Goal: Task Accomplishment & Management: Complete application form

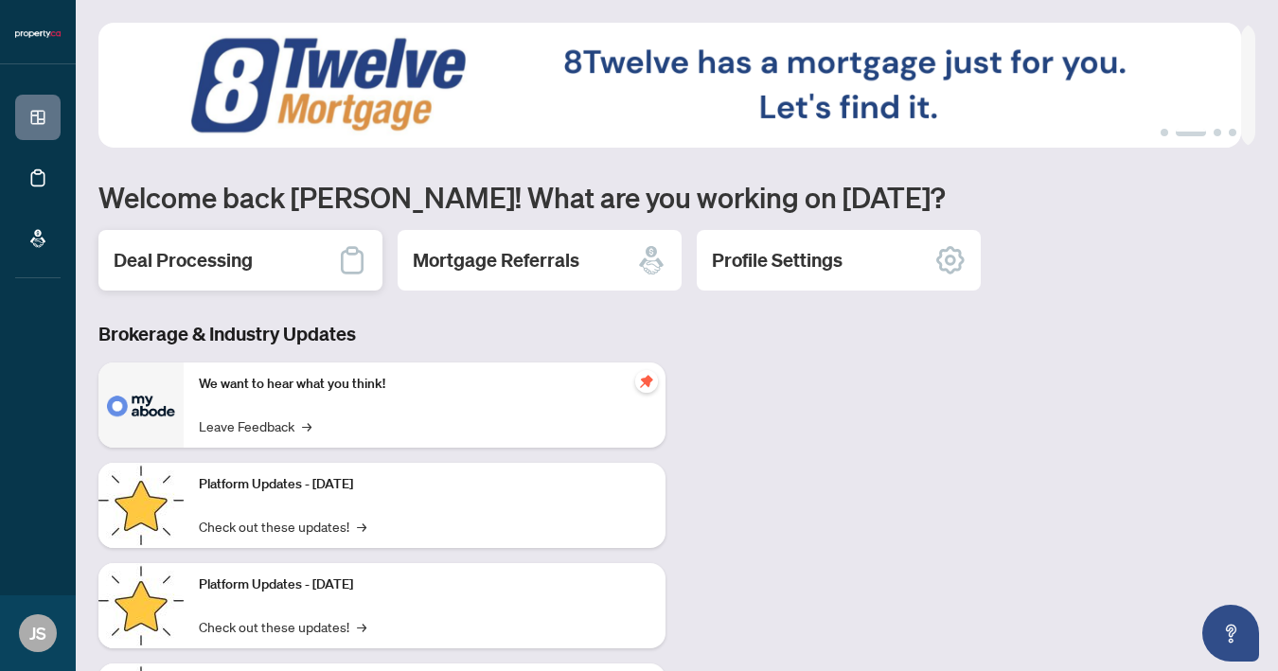
click at [256, 269] on div "Deal Processing" at bounding box center [240, 260] width 284 height 61
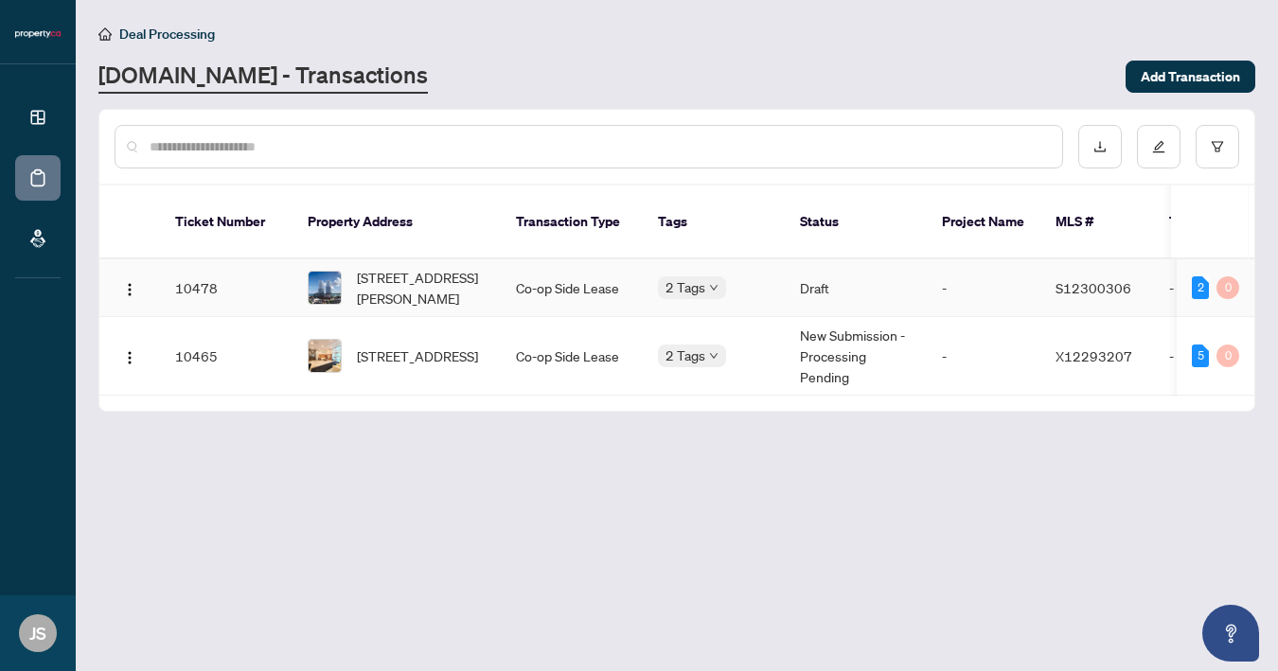
click at [553, 266] on td "Co-op Side Lease" at bounding box center [572, 288] width 142 height 58
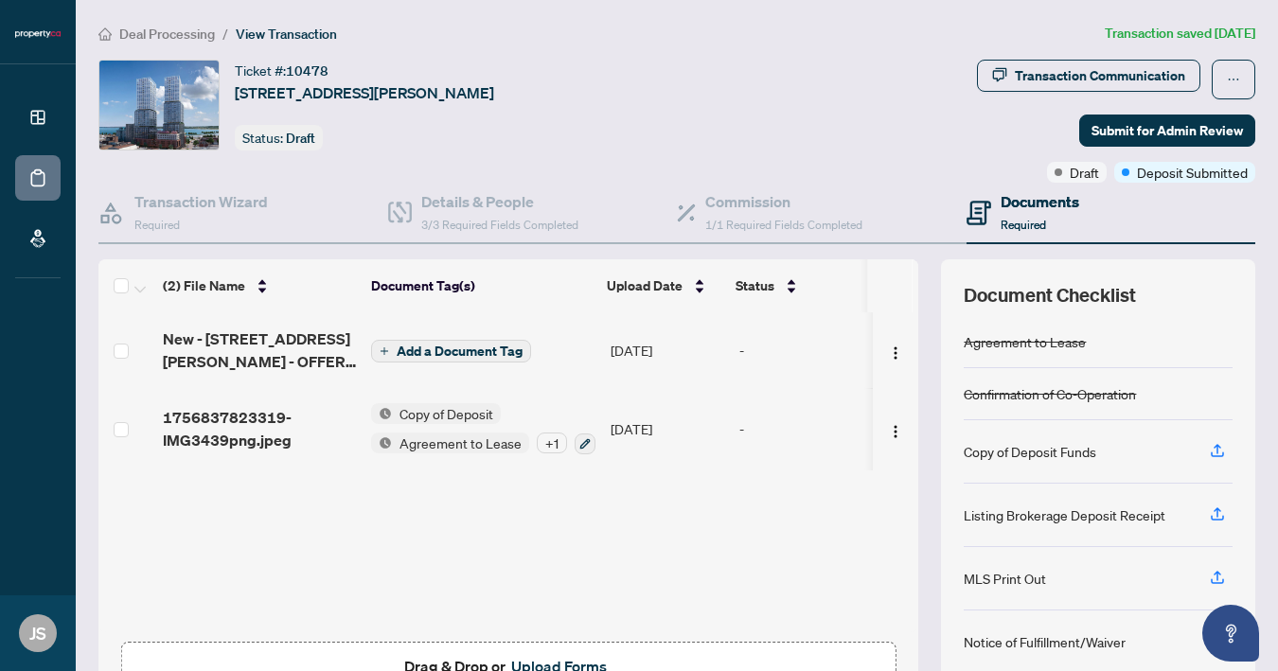
scroll to position [121, 0]
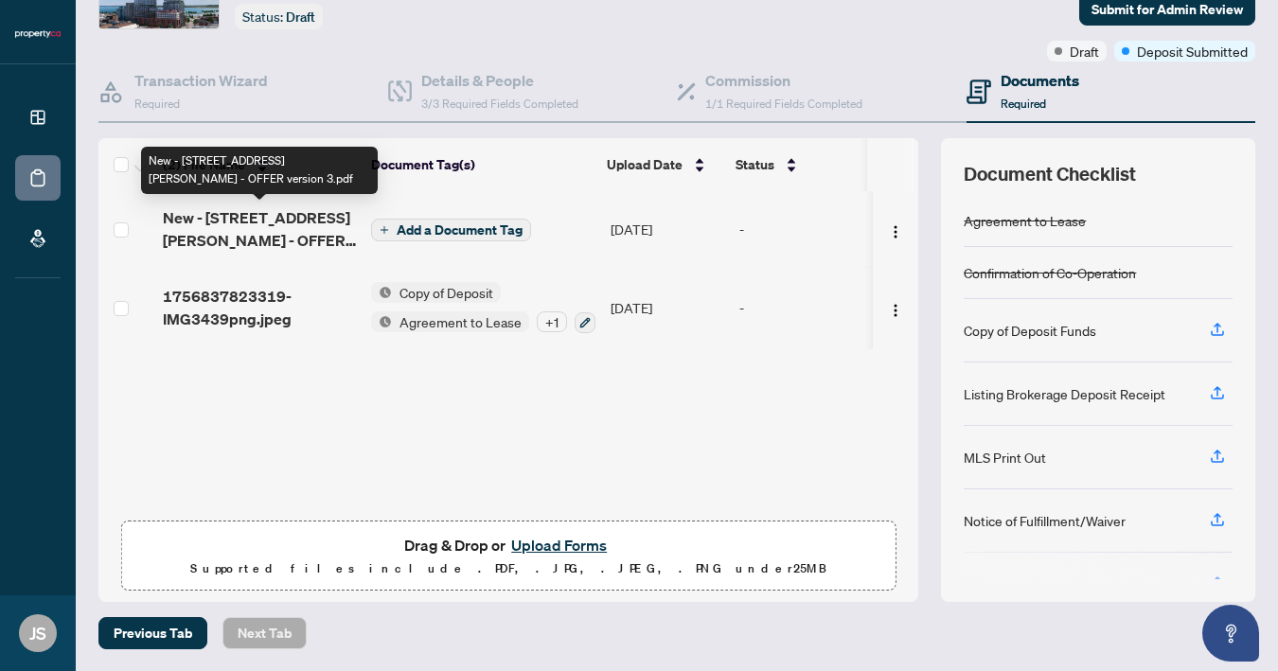
click at [244, 220] on span "New - [STREET_ADDRESS][PERSON_NAME] - OFFER version 3.pdf" at bounding box center [259, 228] width 193 height 45
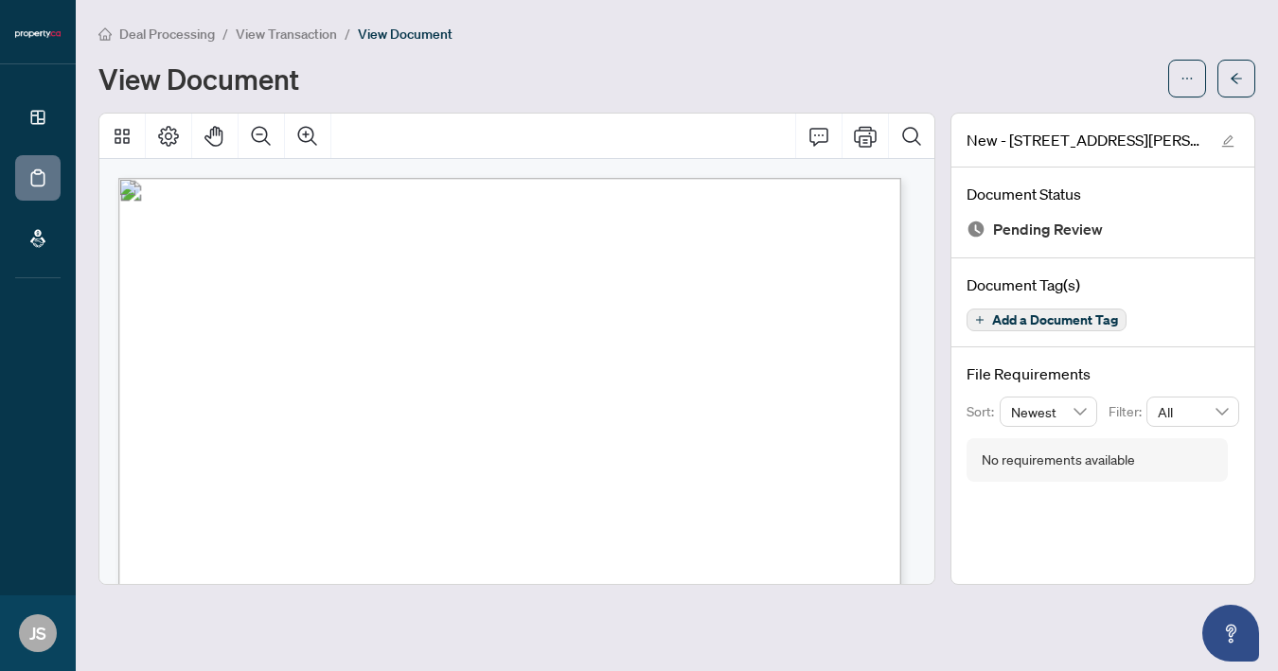
click at [1072, 324] on span "Add a Document Tag" at bounding box center [1055, 319] width 126 height 13
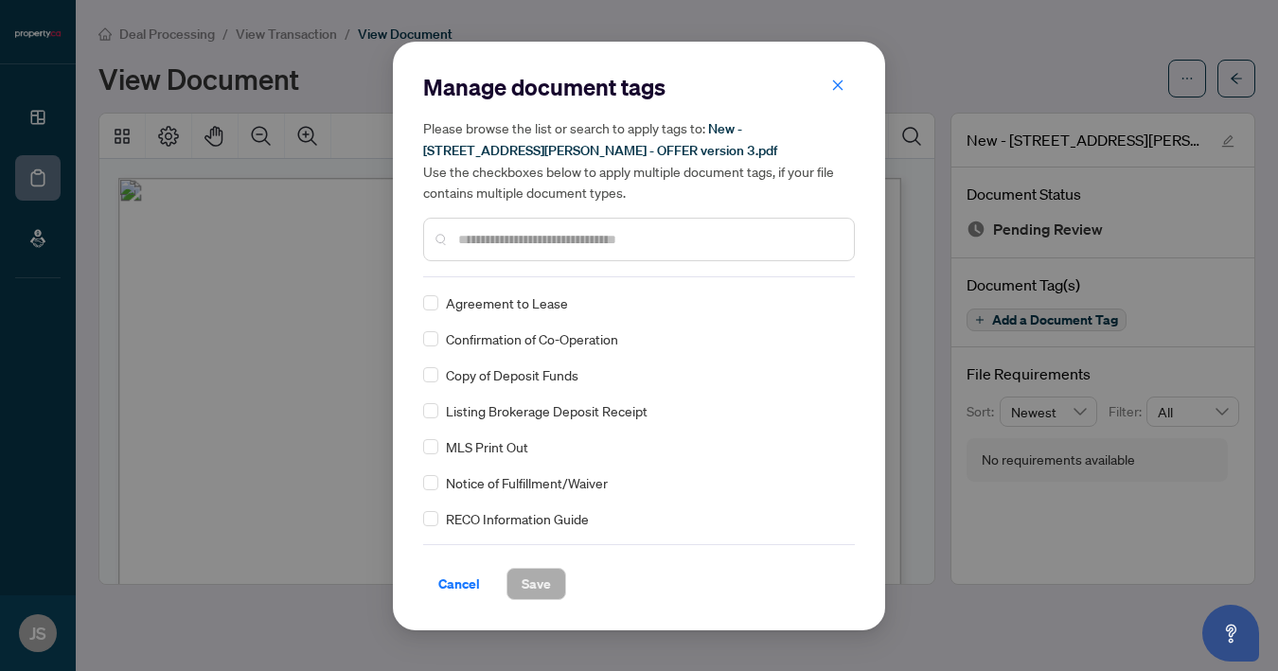
click at [573, 303] on div "Agreement to Lease" at bounding box center [633, 302] width 420 height 21
click at [548, 586] on span "Save" at bounding box center [535, 584] width 29 height 30
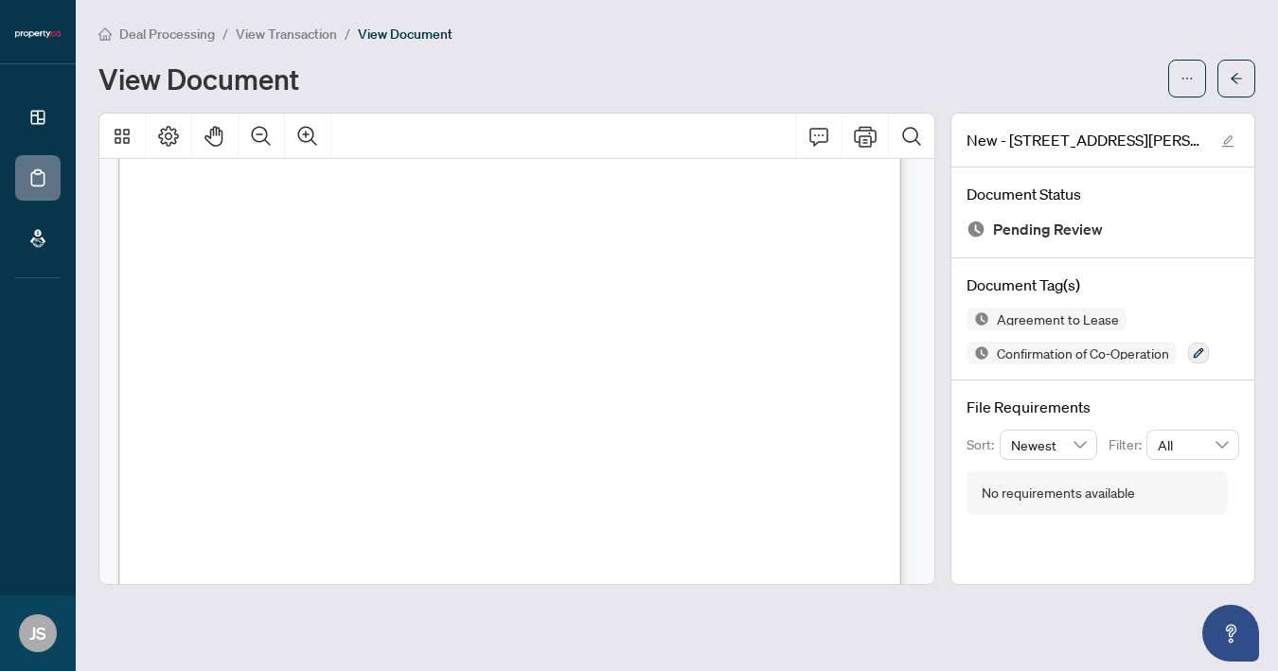
scroll to position [13352, 0]
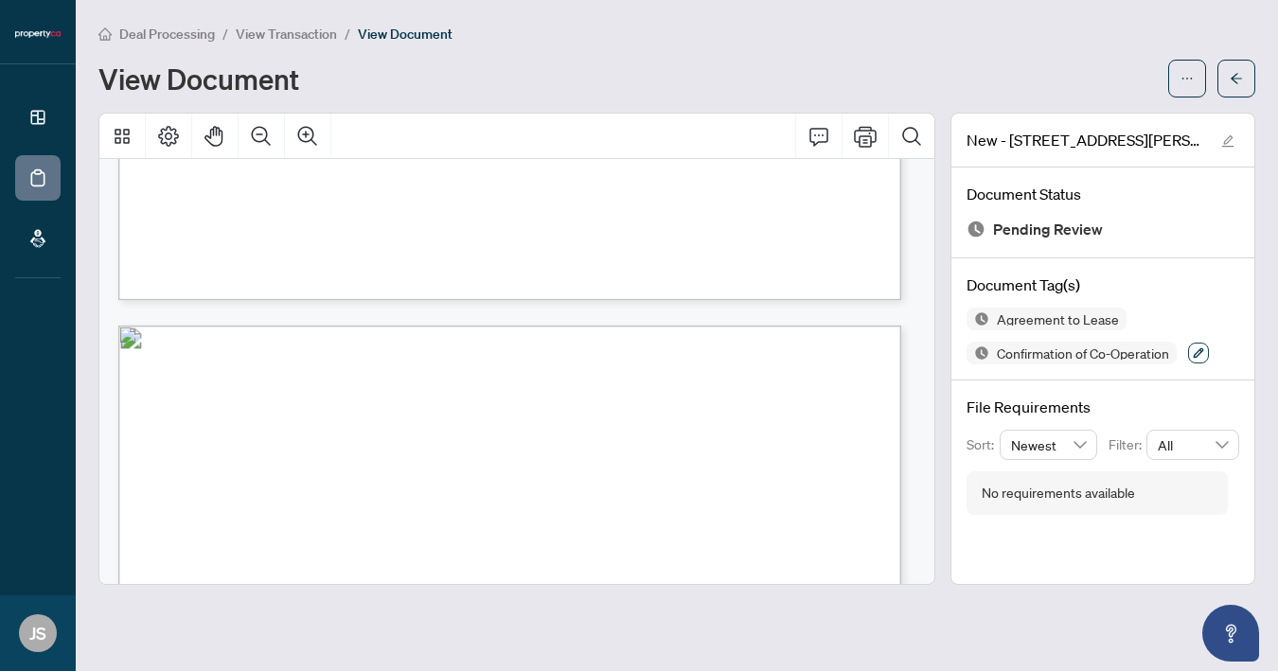
click at [1204, 353] on icon "button" at bounding box center [1198, 352] width 11 height 11
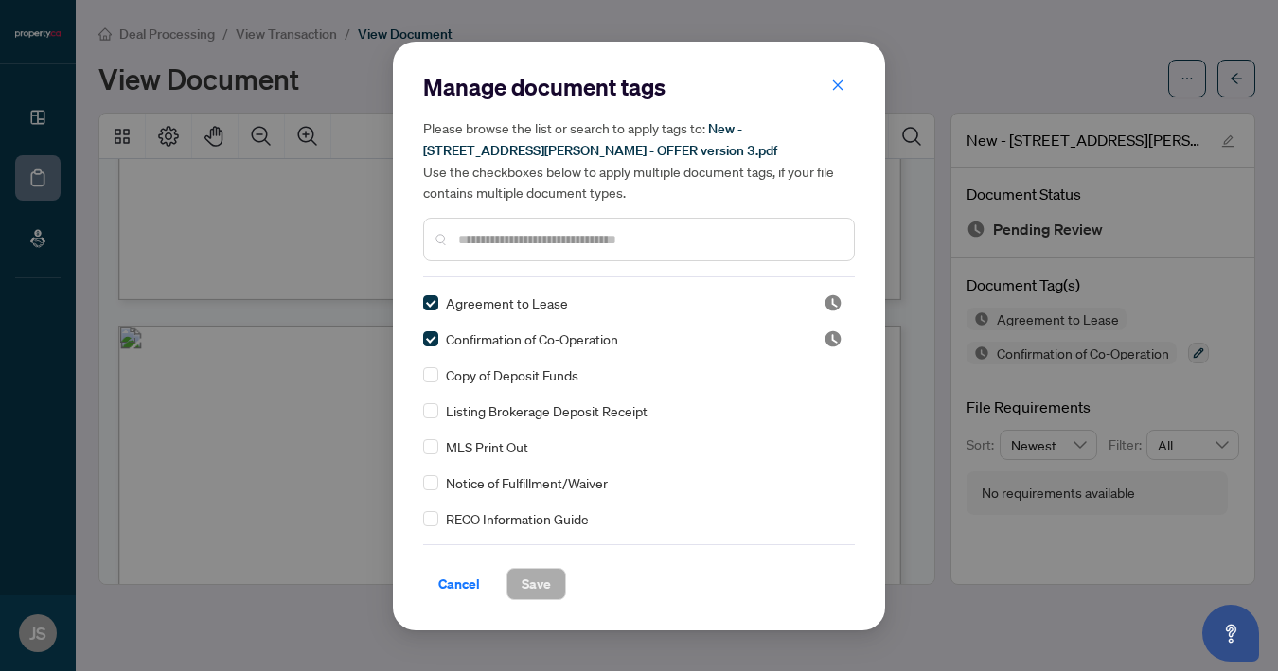
click at [750, 247] on input "text" at bounding box center [648, 239] width 380 height 21
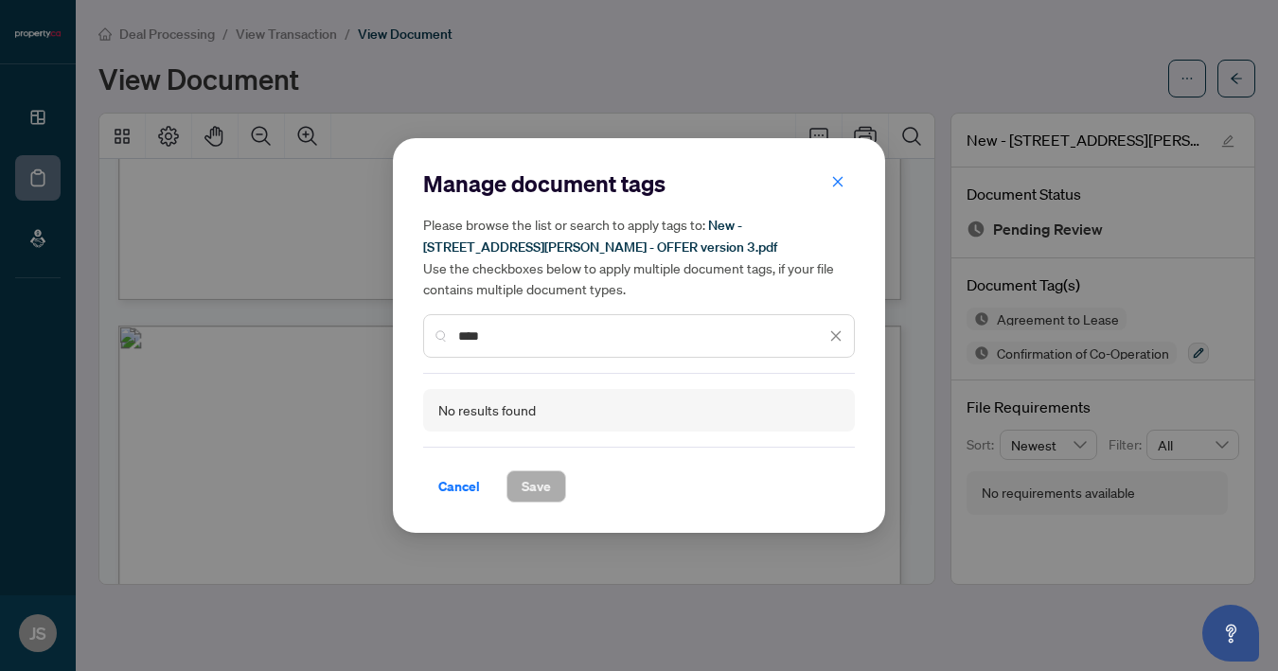
type input "****"
click at [750, 247] on h5 "Please browse the list or search to apply tags to: New - [STREET_ADDRESS][PERSO…" at bounding box center [639, 256] width 432 height 85
click at [826, 182] on button "button" at bounding box center [838, 183] width 38 height 32
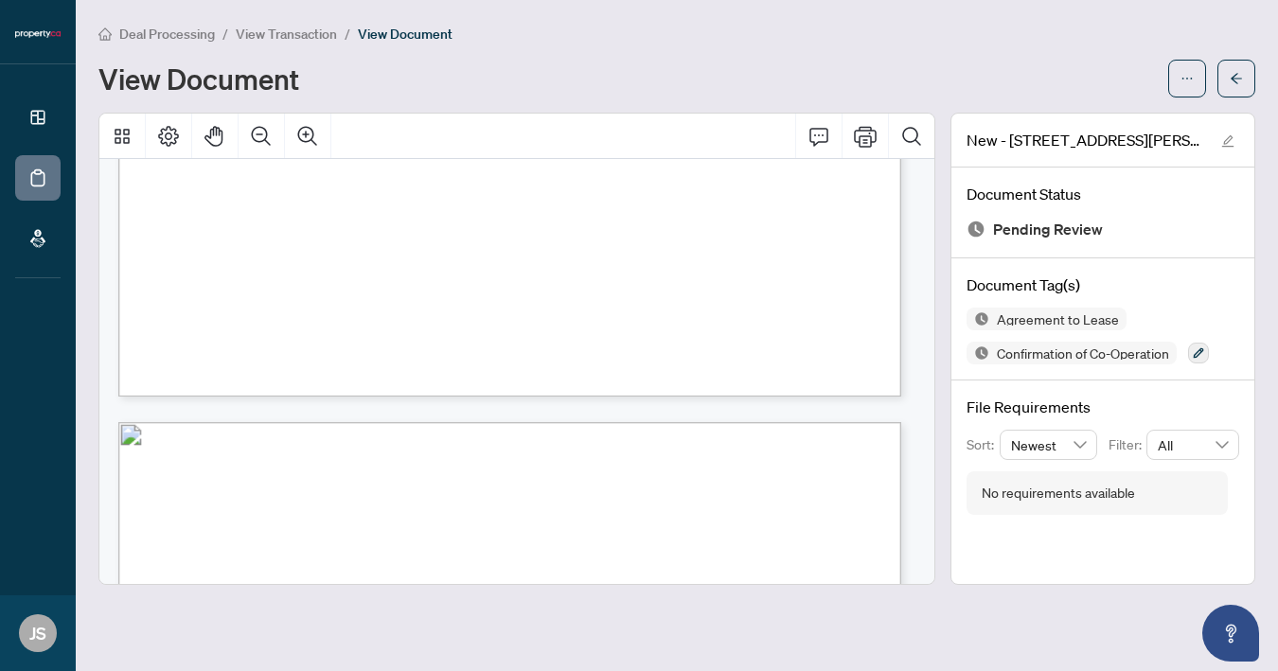
scroll to position [15798, 0]
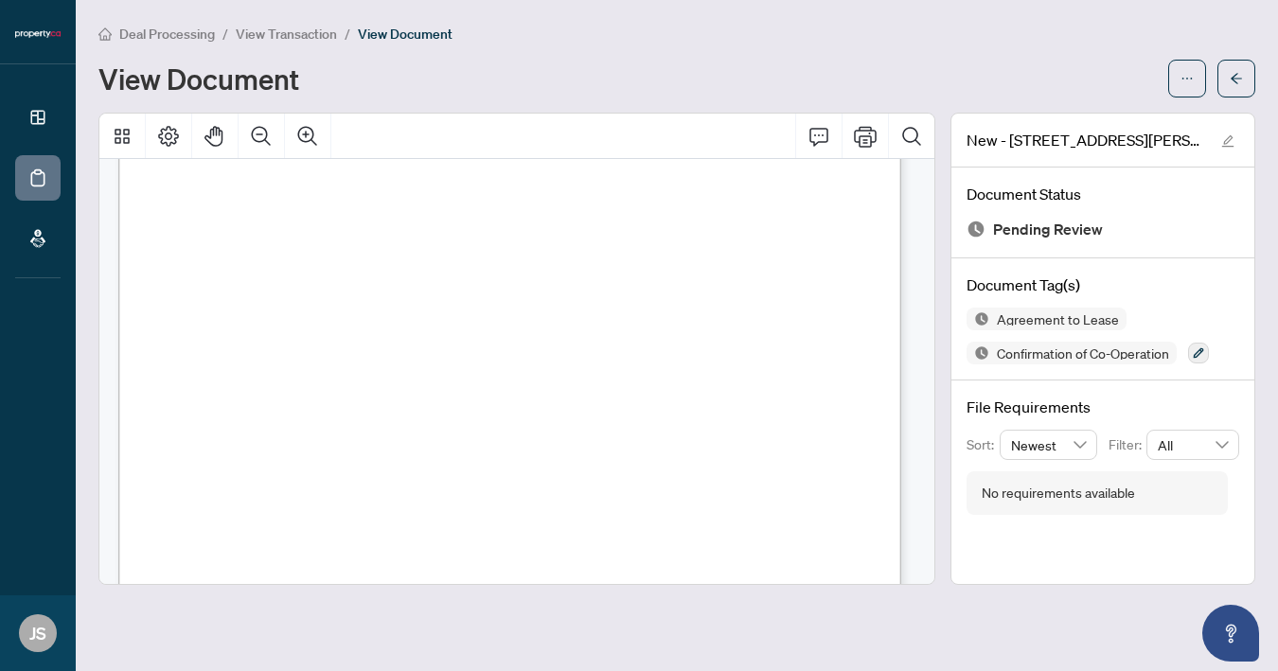
click at [270, 38] on span "View Transaction" at bounding box center [286, 34] width 101 height 17
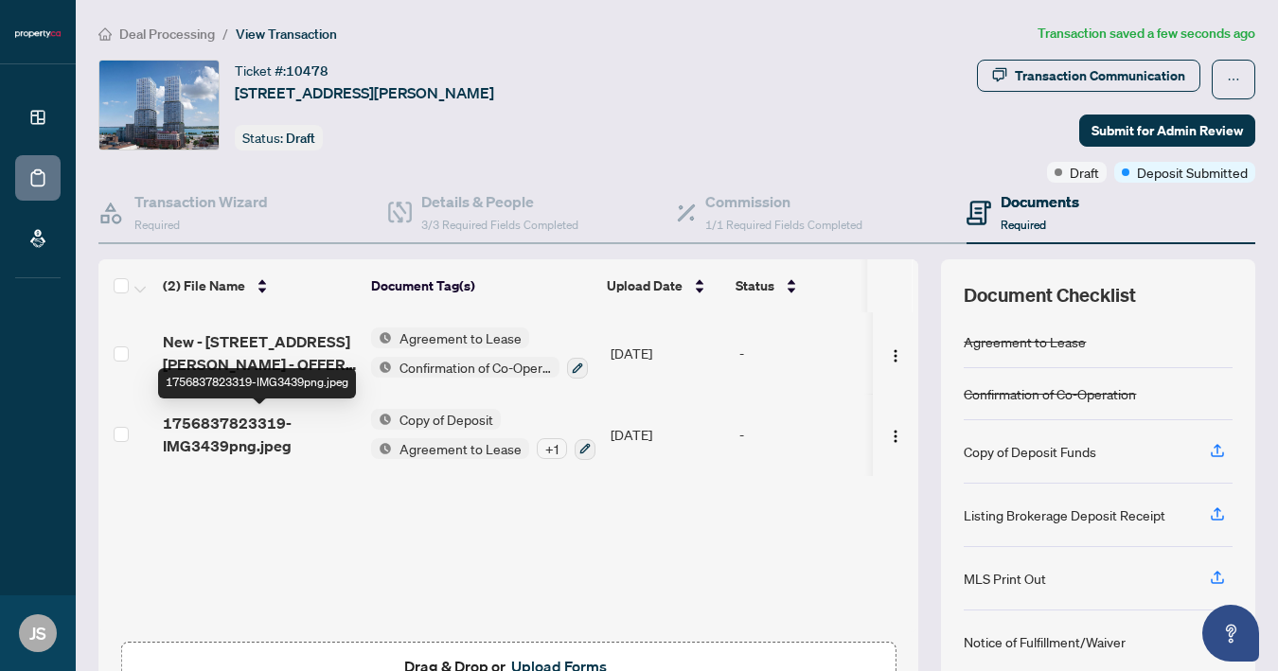
click at [206, 438] on span "1756837823319-IMG3439png.jpeg" at bounding box center [259, 434] width 193 height 45
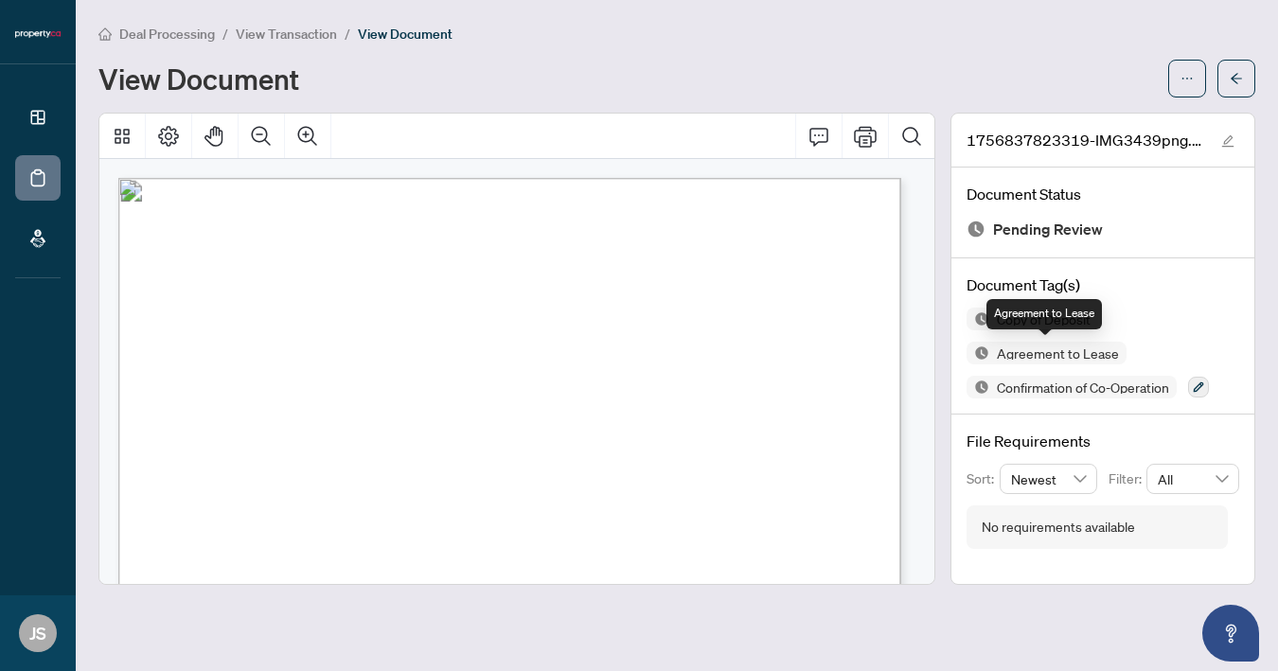
click at [1019, 354] on span "Agreement to Lease" at bounding box center [1057, 352] width 137 height 13
click at [1198, 385] on icon "button" at bounding box center [1198, 387] width 10 height 10
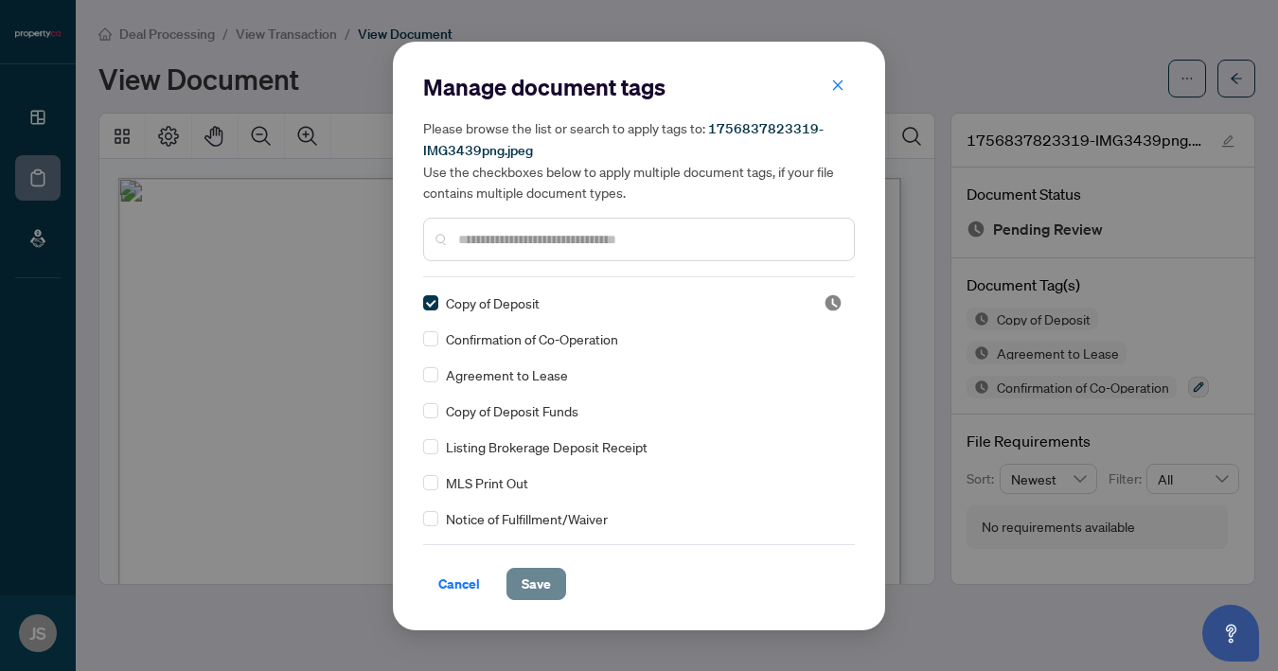
click at [532, 592] on span "Save" at bounding box center [535, 584] width 29 height 30
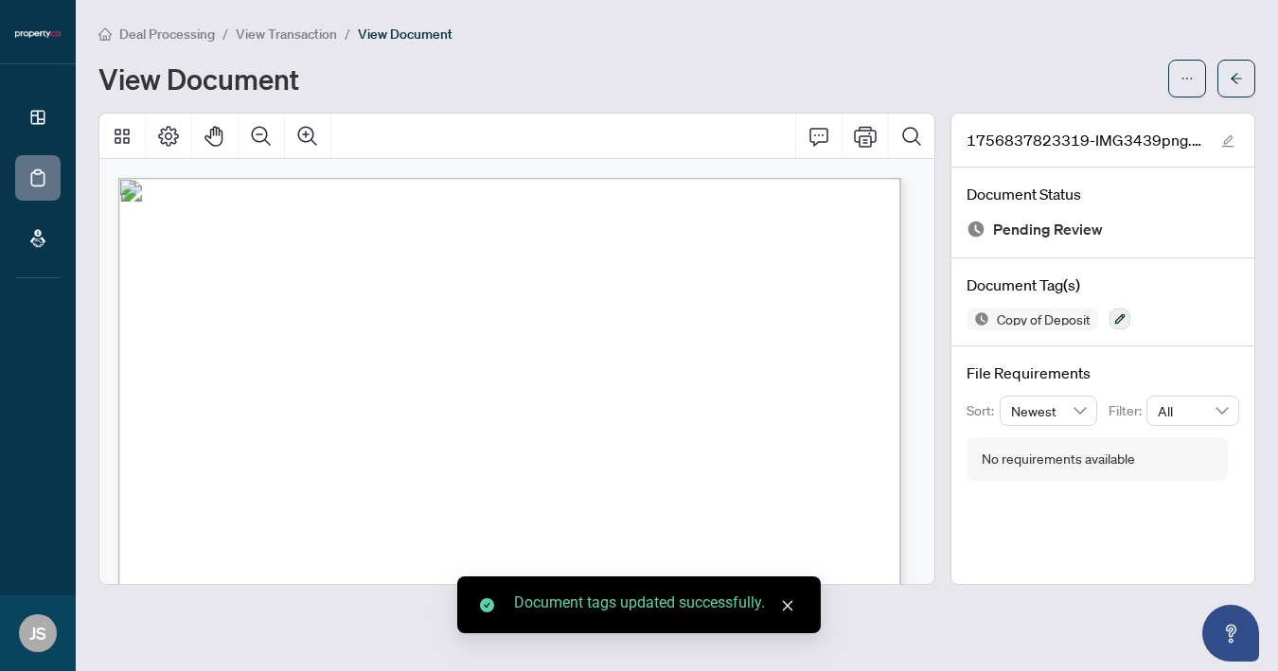
click at [286, 36] on span "View Transaction" at bounding box center [286, 34] width 101 height 17
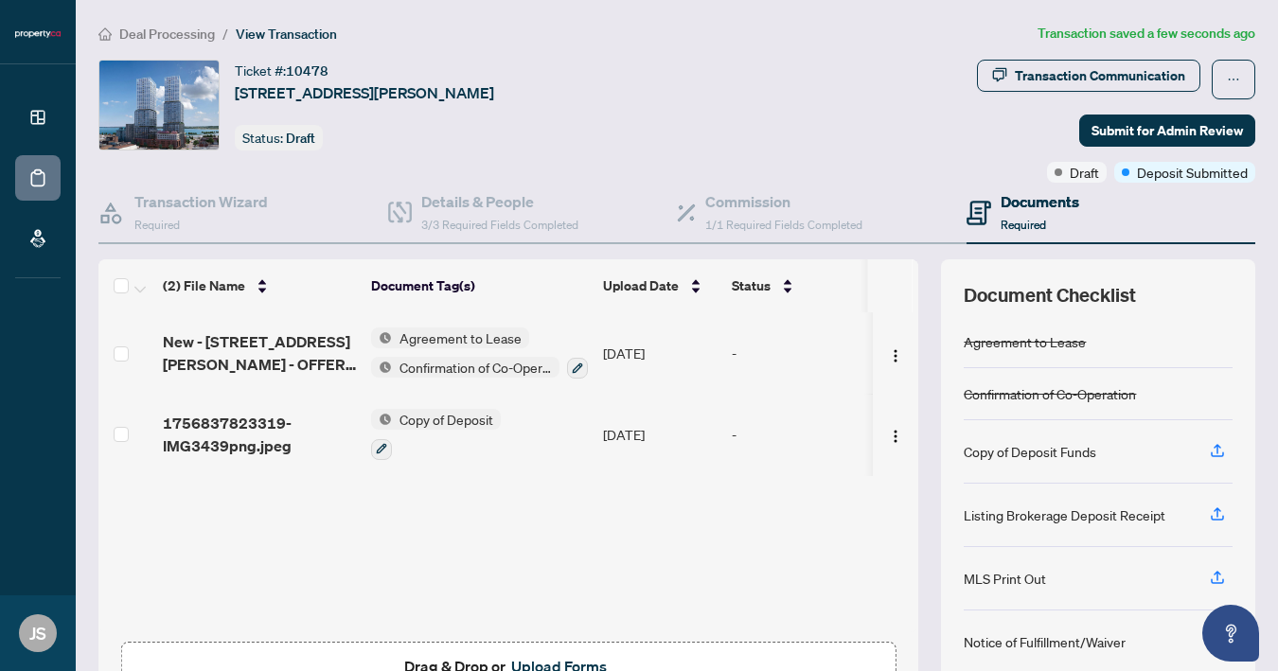
scroll to position [121, 0]
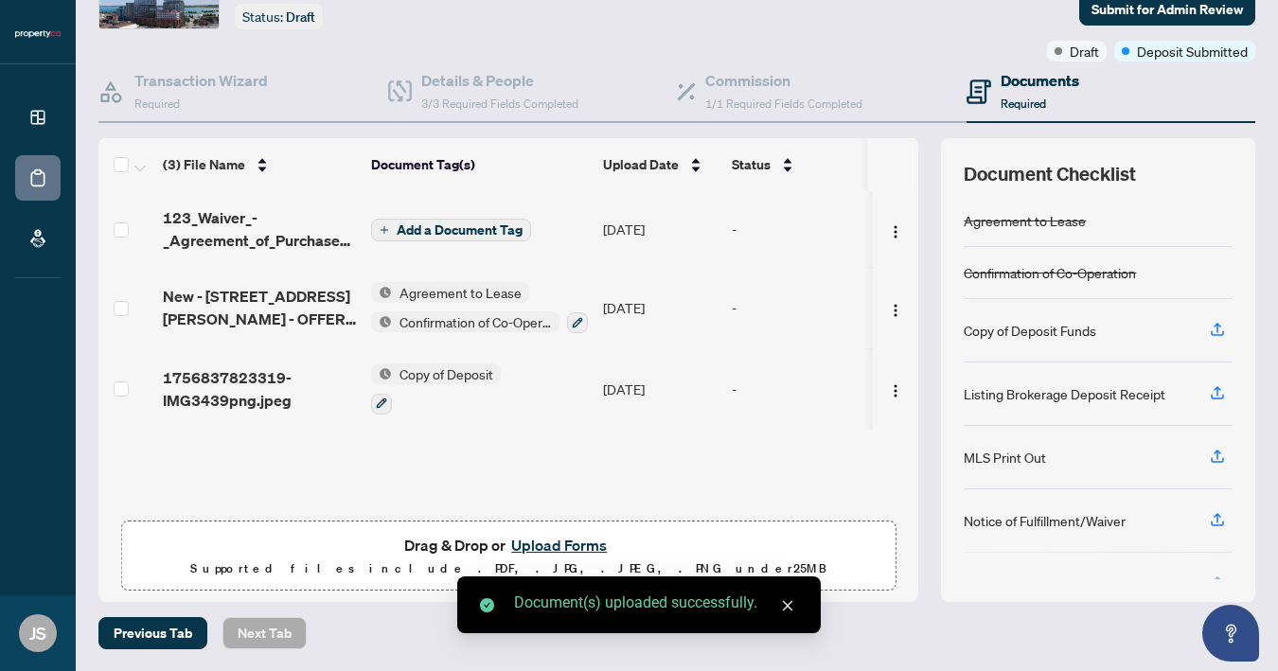
click at [414, 225] on span "Add a Document Tag" at bounding box center [460, 229] width 126 height 13
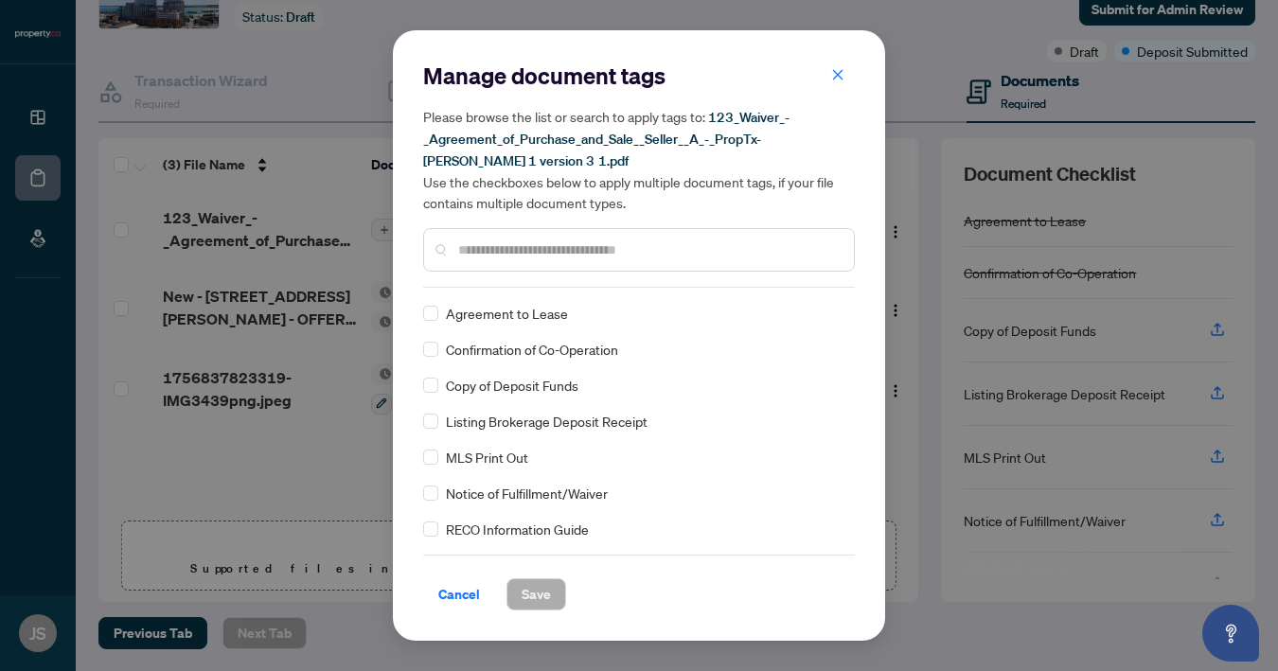
click at [495, 251] on input "text" at bounding box center [648, 249] width 380 height 21
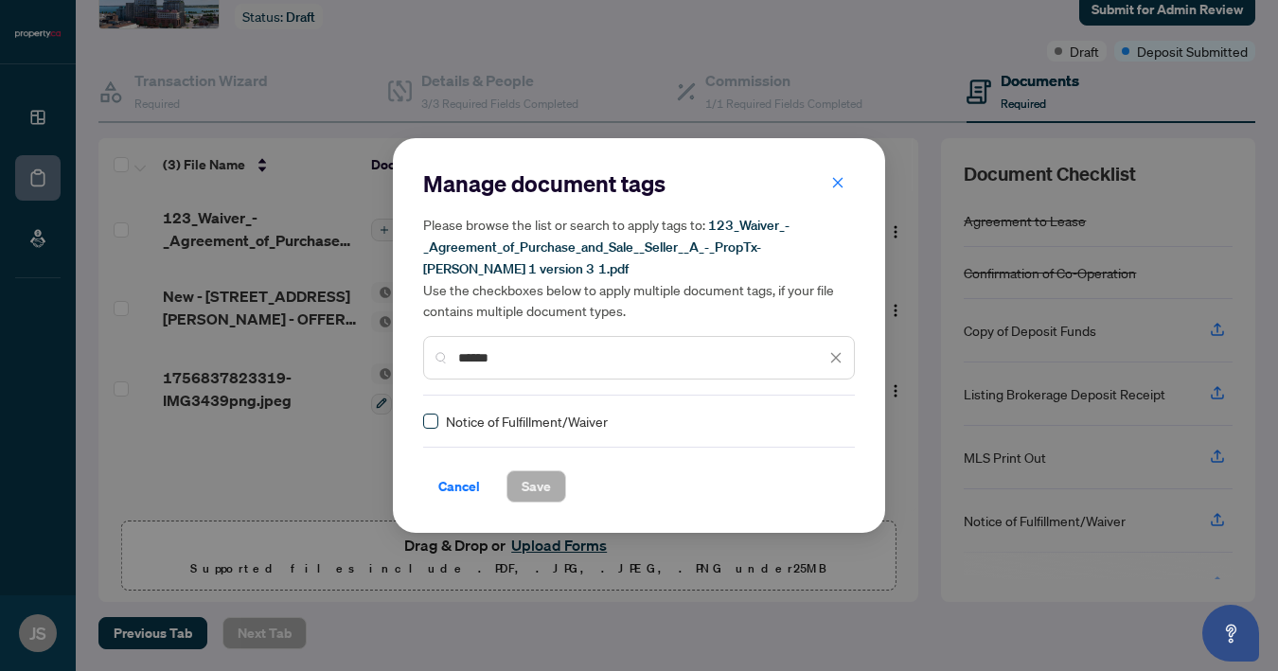
type input "******"
click at [546, 488] on span "Save" at bounding box center [535, 486] width 29 height 30
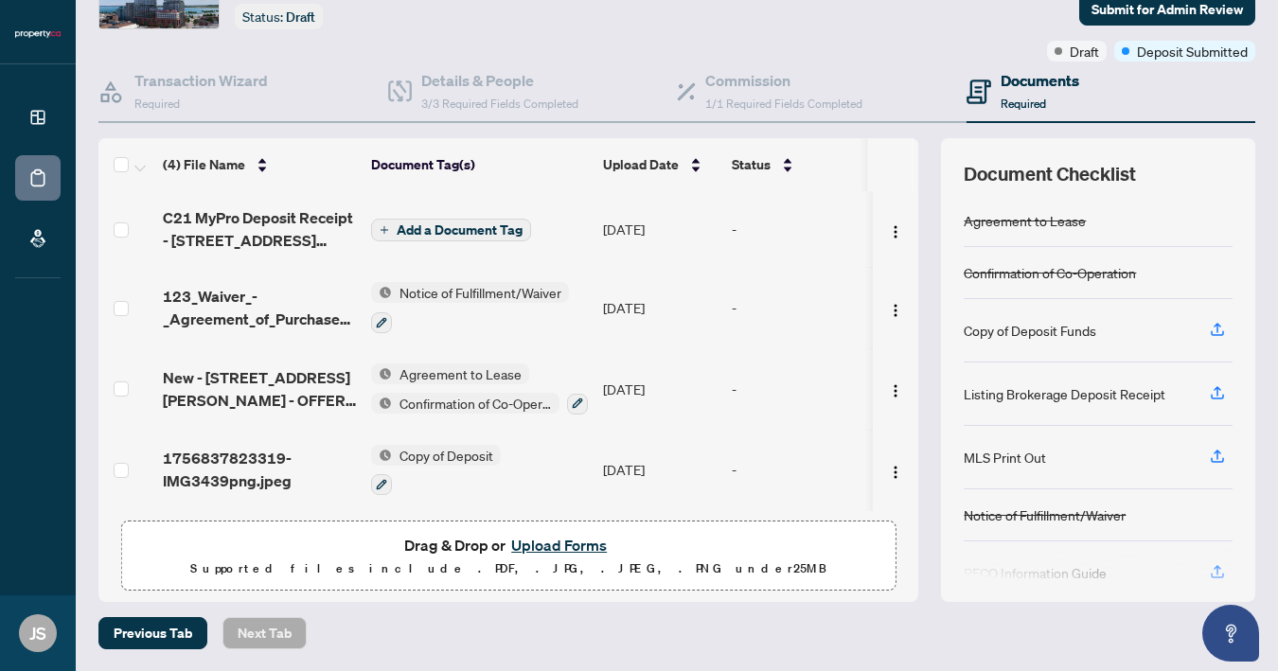
click at [449, 238] on button "Add a Document Tag" at bounding box center [451, 230] width 160 height 23
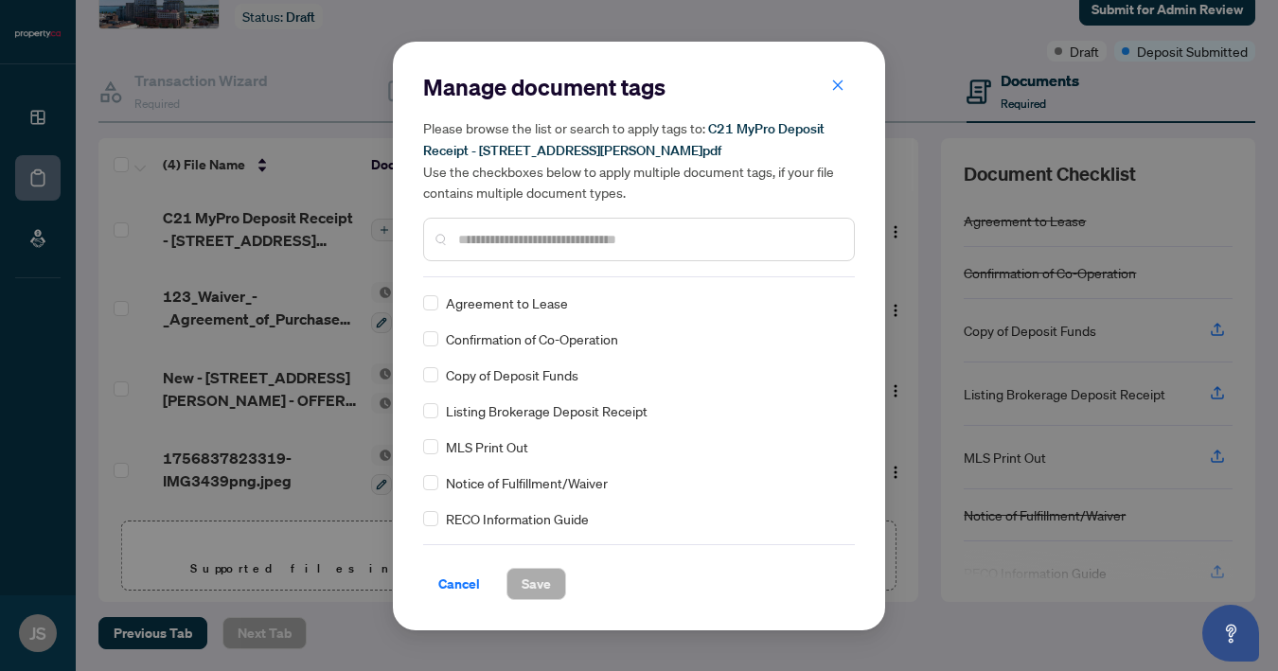
click at [479, 285] on div "Manage document tags Please browse the list or search to apply tags to: C21 MyP…" at bounding box center [639, 336] width 432 height 528
click at [559, 241] on input "text" at bounding box center [648, 239] width 380 height 21
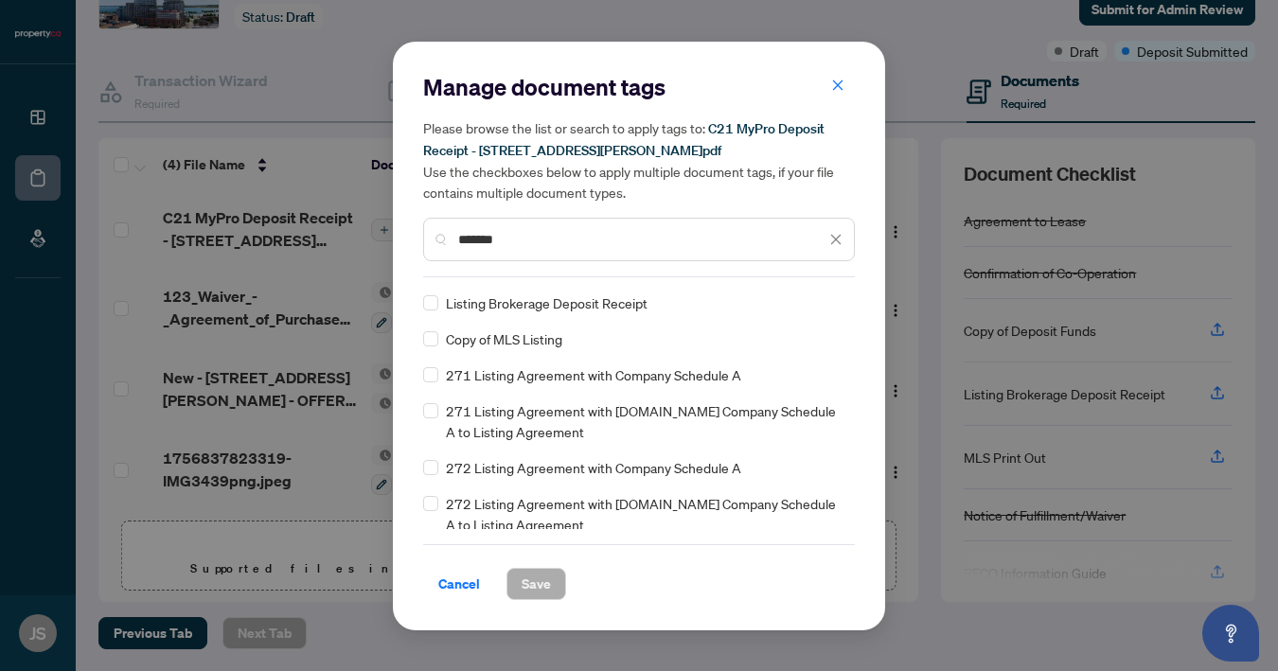
type input "*******"
click at [547, 297] on span "Listing Brokerage Deposit Receipt" at bounding box center [547, 302] width 202 height 21
click at [534, 585] on span "Save" at bounding box center [535, 584] width 29 height 30
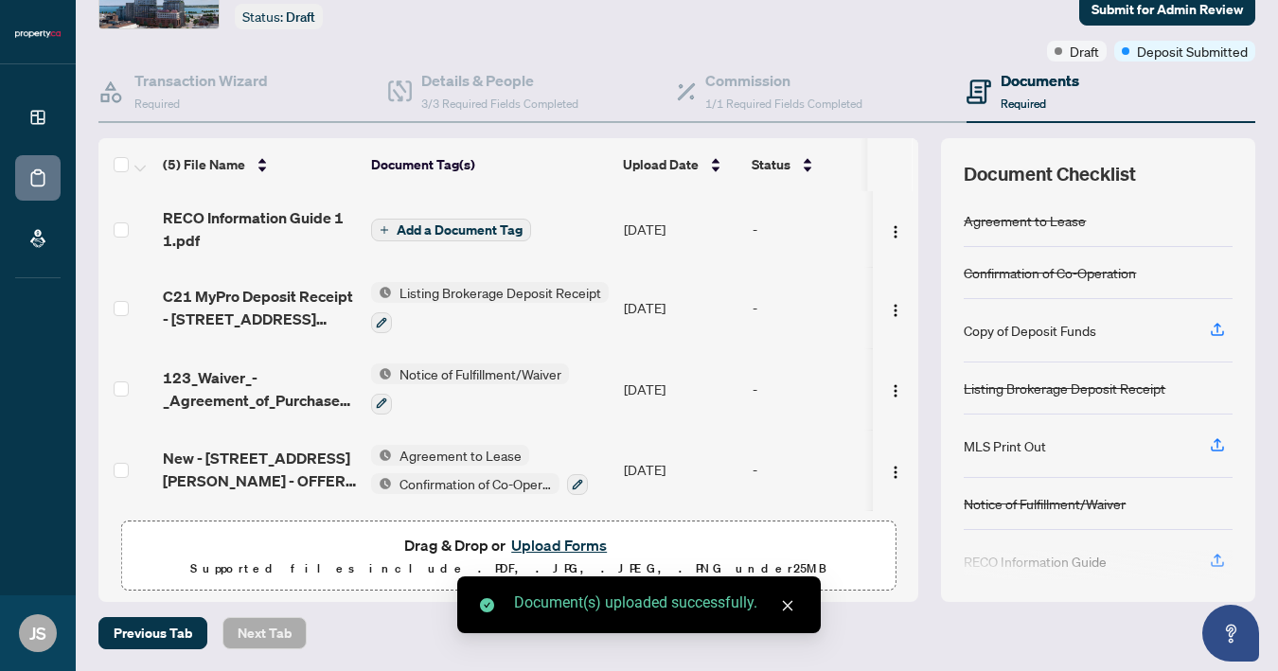
click at [452, 224] on span "Add a Document Tag" at bounding box center [460, 229] width 126 height 13
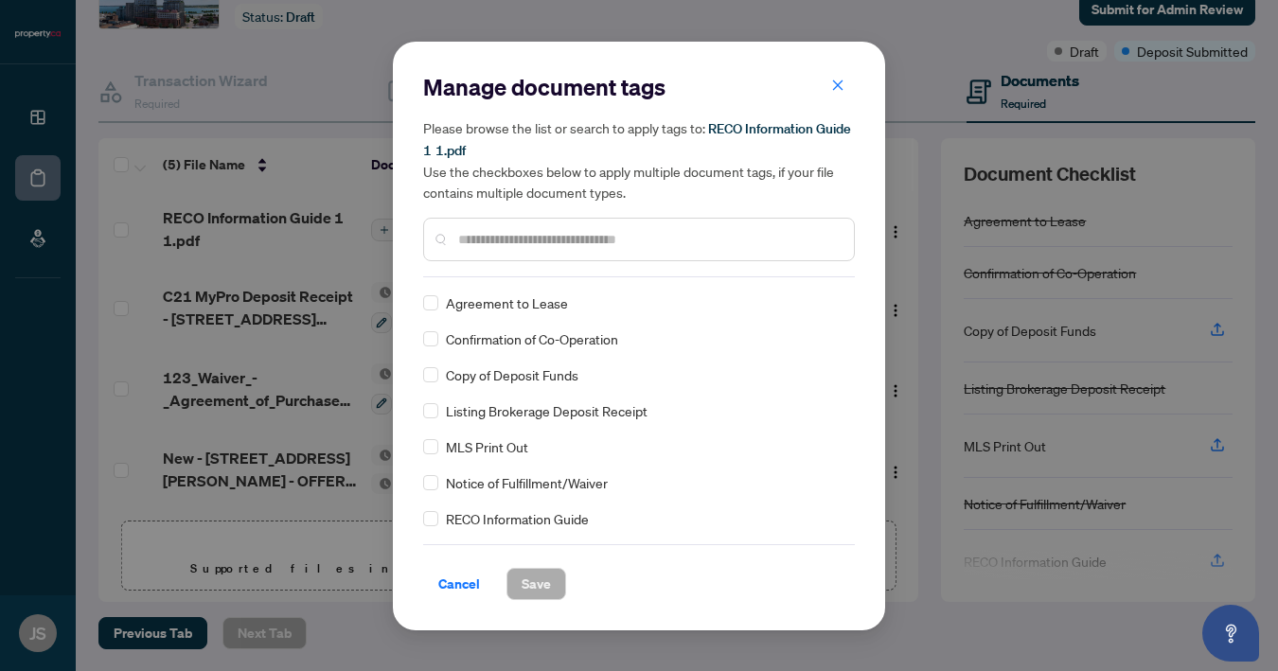
click at [477, 250] on div at bounding box center [639, 240] width 432 height 44
click at [517, 246] on input "text" at bounding box center [648, 239] width 380 height 21
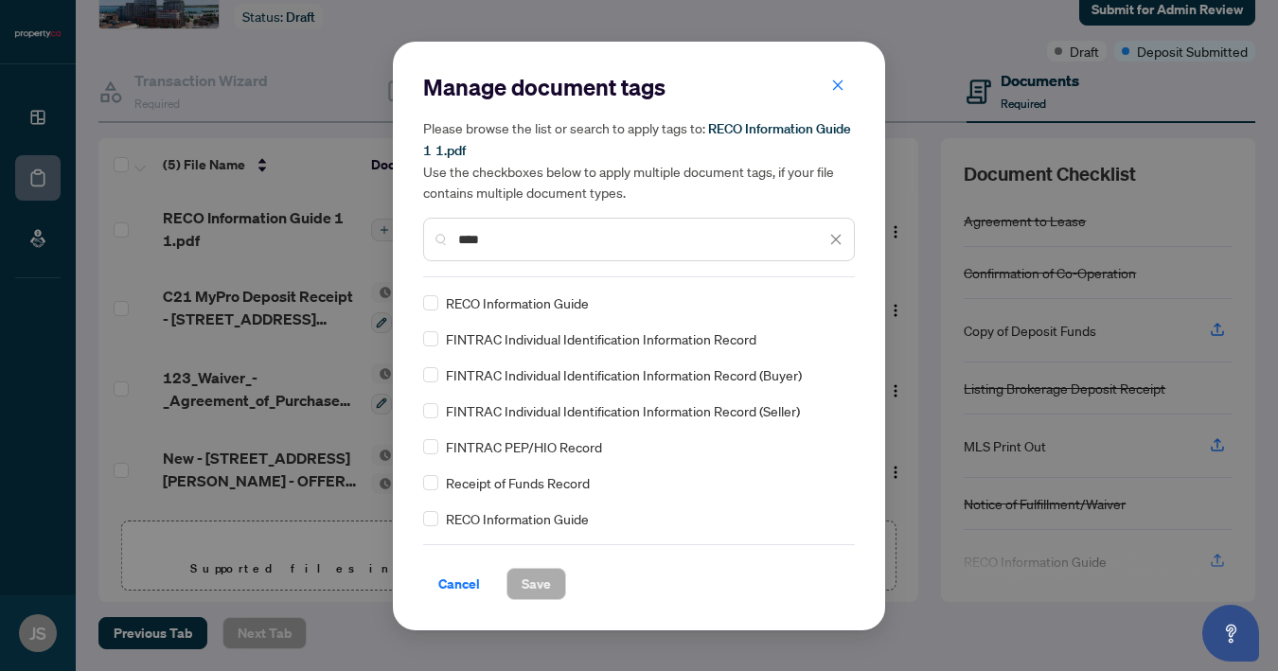
type input "****"
click at [533, 305] on span "RECO Information Guide" at bounding box center [517, 302] width 143 height 21
click at [556, 581] on button "Save" at bounding box center [536, 584] width 60 height 32
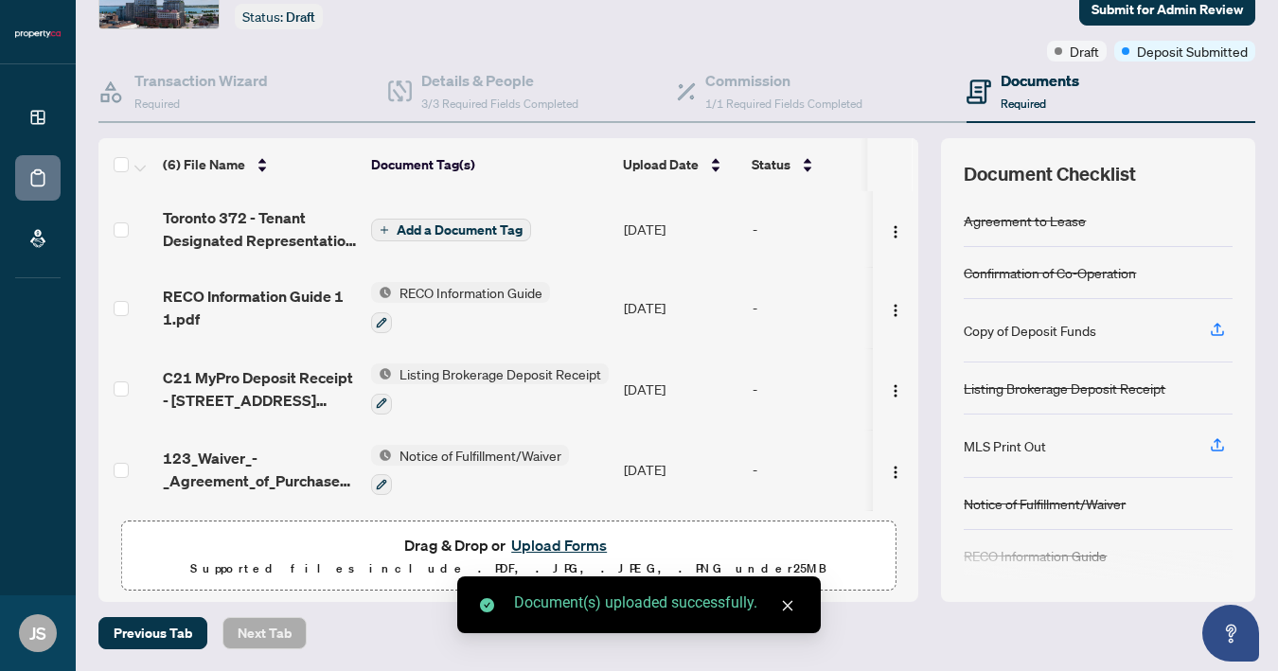
click at [443, 218] on div "Add a Document Tag" at bounding box center [451, 230] width 160 height 25
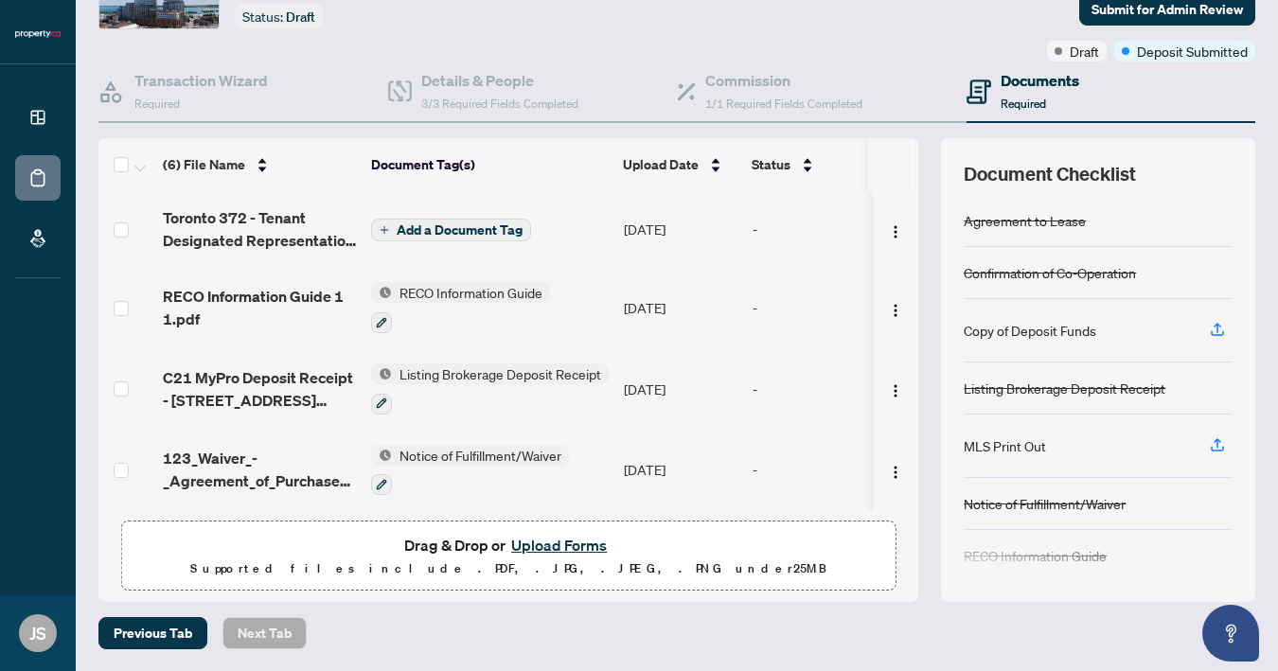
click at [473, 228] on span "Add a Document Tag" at bounding box center [460, 229] width 126 height 13
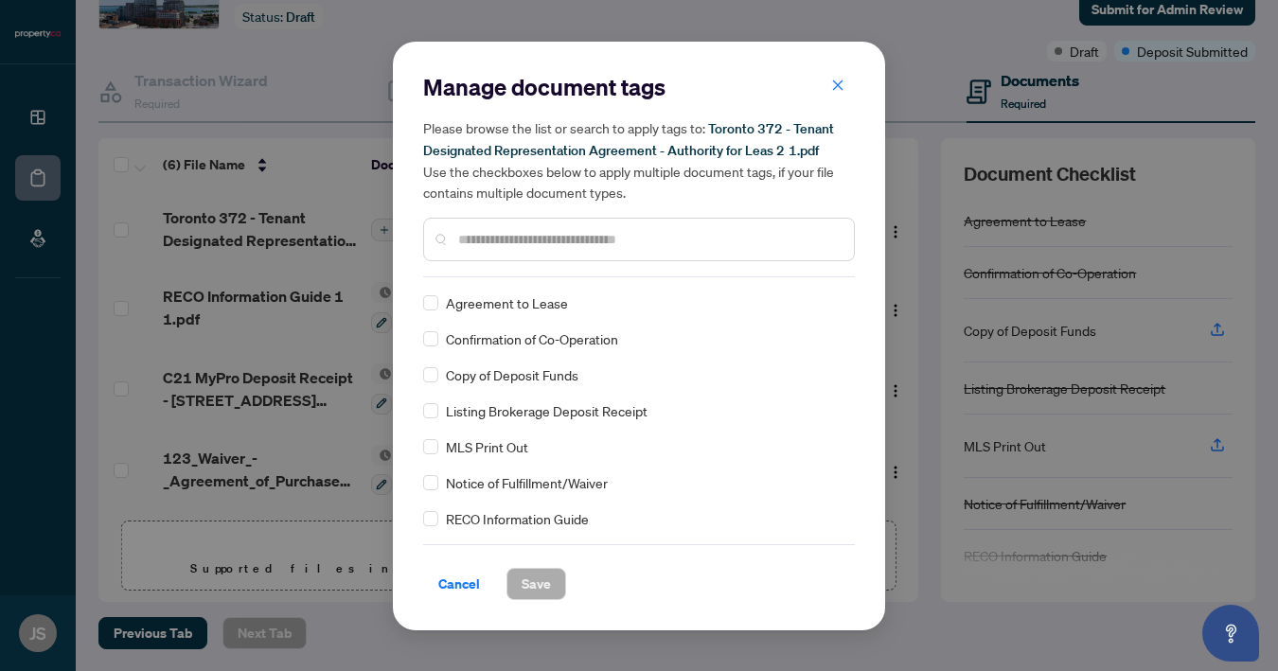
click at [495, 239] on input "text" at bounding box center [648, 239] width 380 height 21
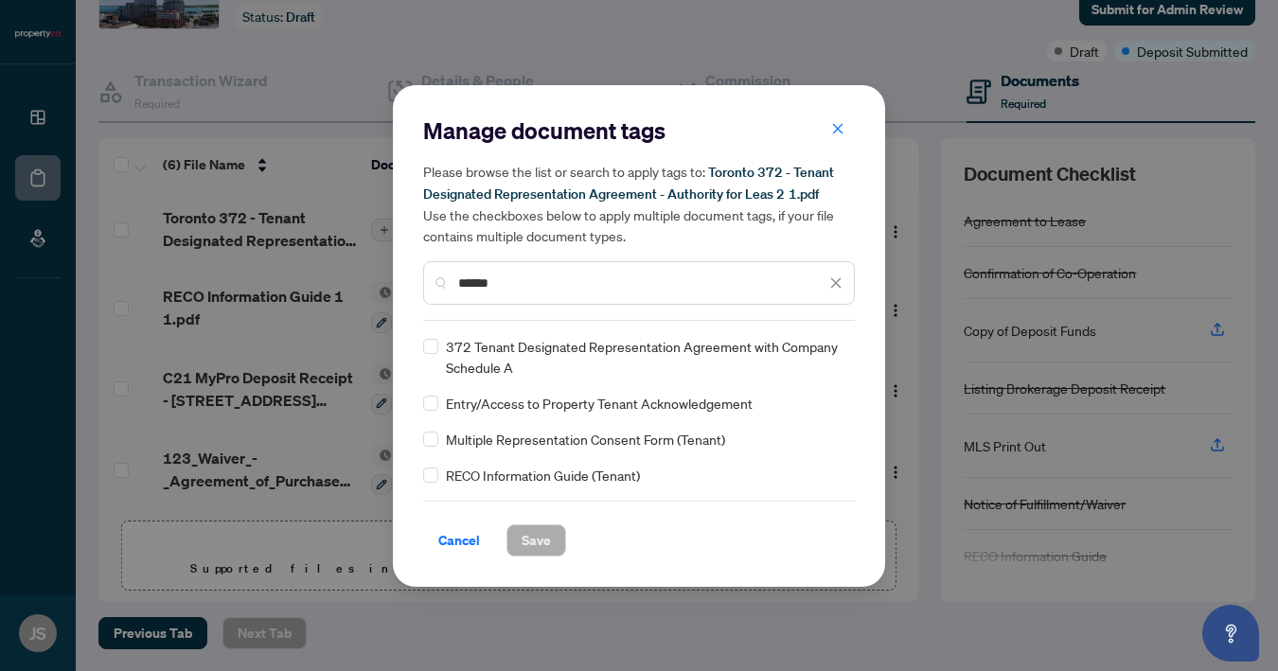
type input "******"
click at [544, 546] on span "Save" at bounding box center [535, 540] width 29 height 30
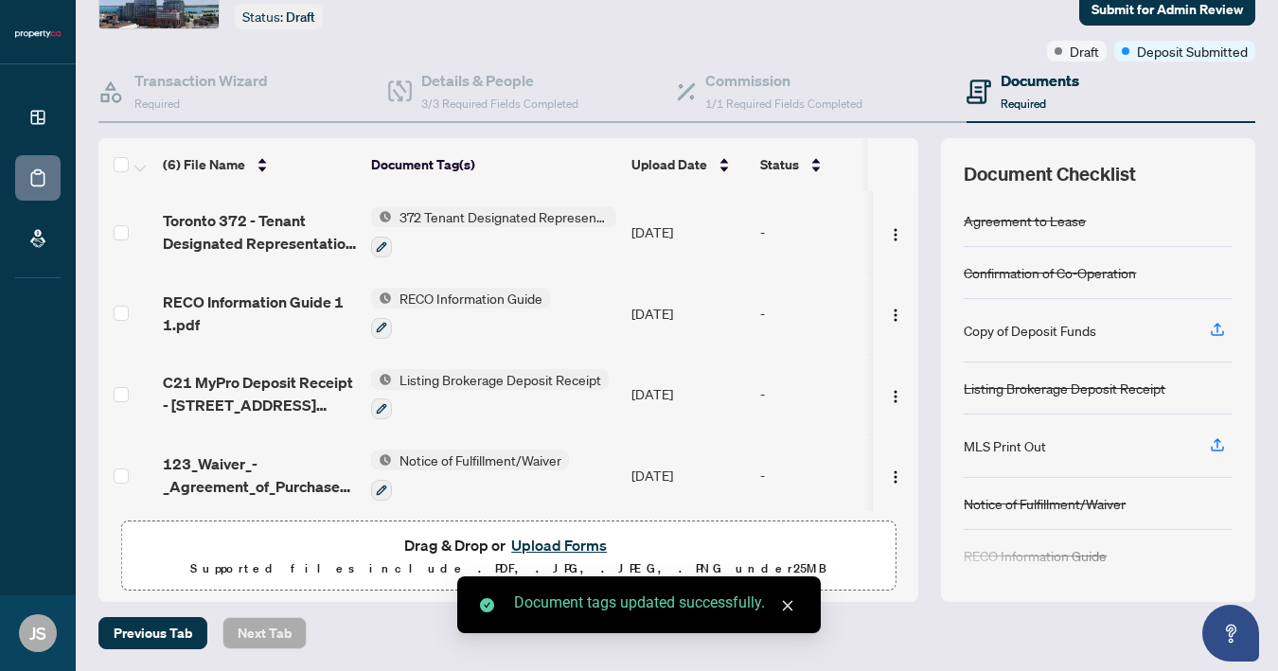
scroll to position [0, 0]
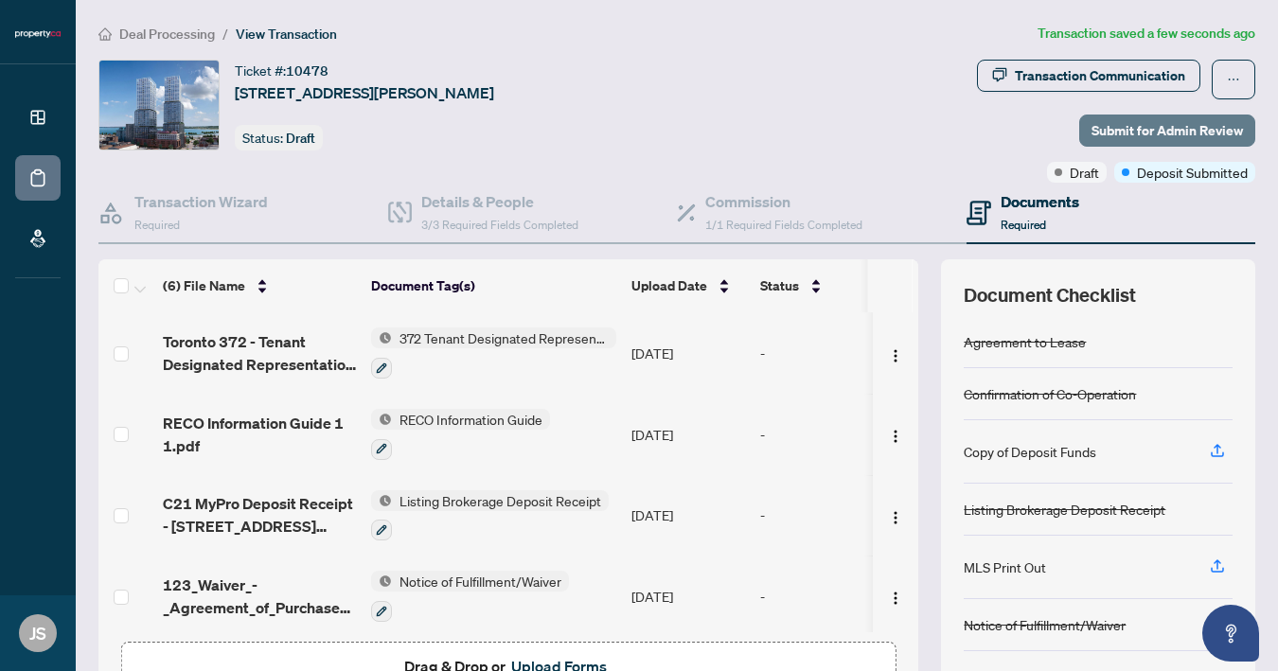
click at [1192, 132] on span "Submit for Admin Review" at bounding box center [1166, 130] width 151 height 30
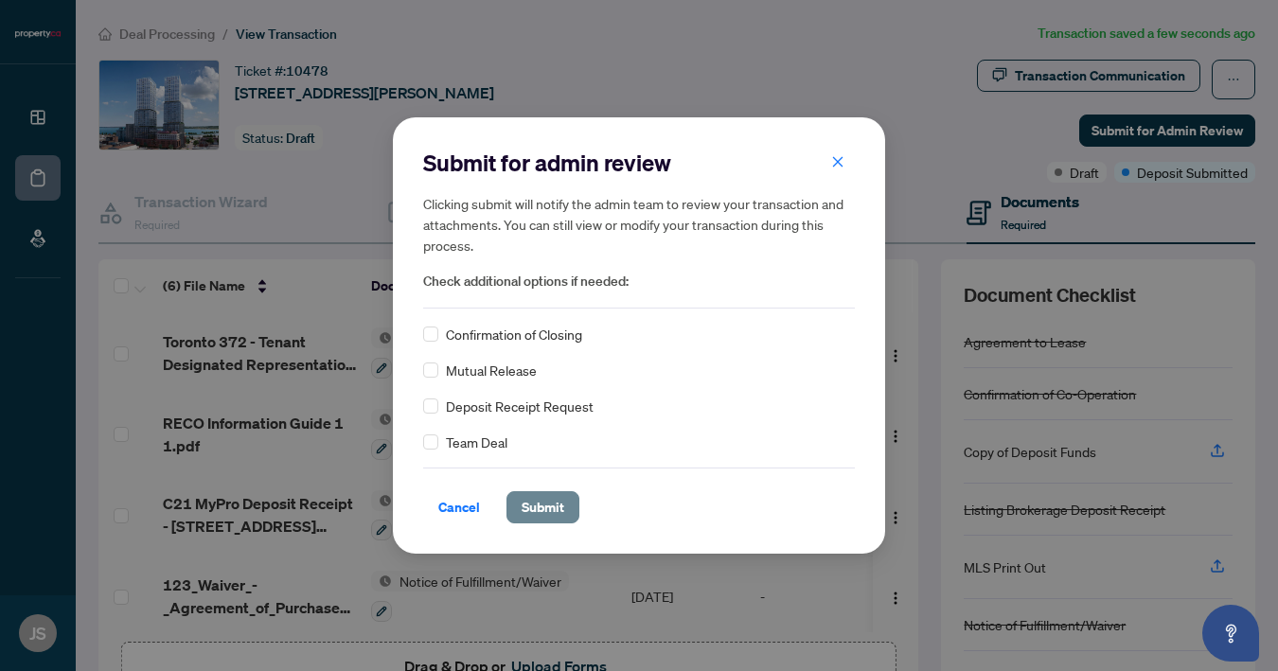
click at [544, 494] on span "Submit" at bounding box center [542, 507] width 43 height 30
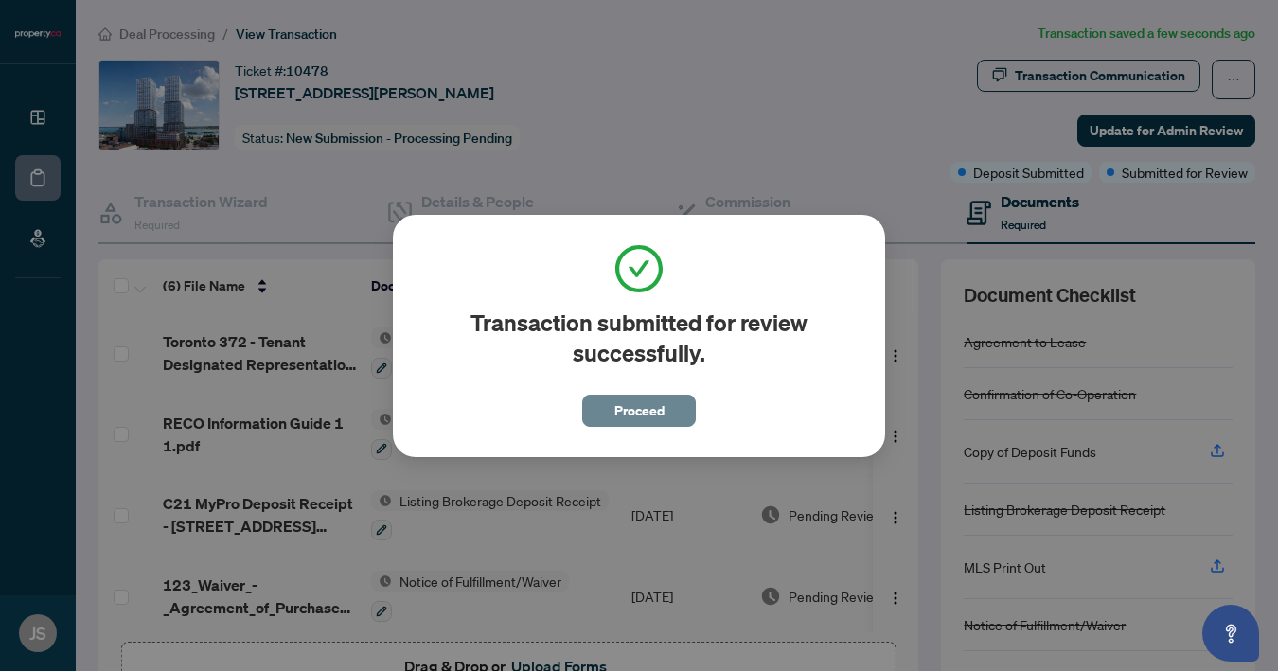
click at [658, 410] on span "Proceed" at bounding box center [639, 411] width 50 height 30
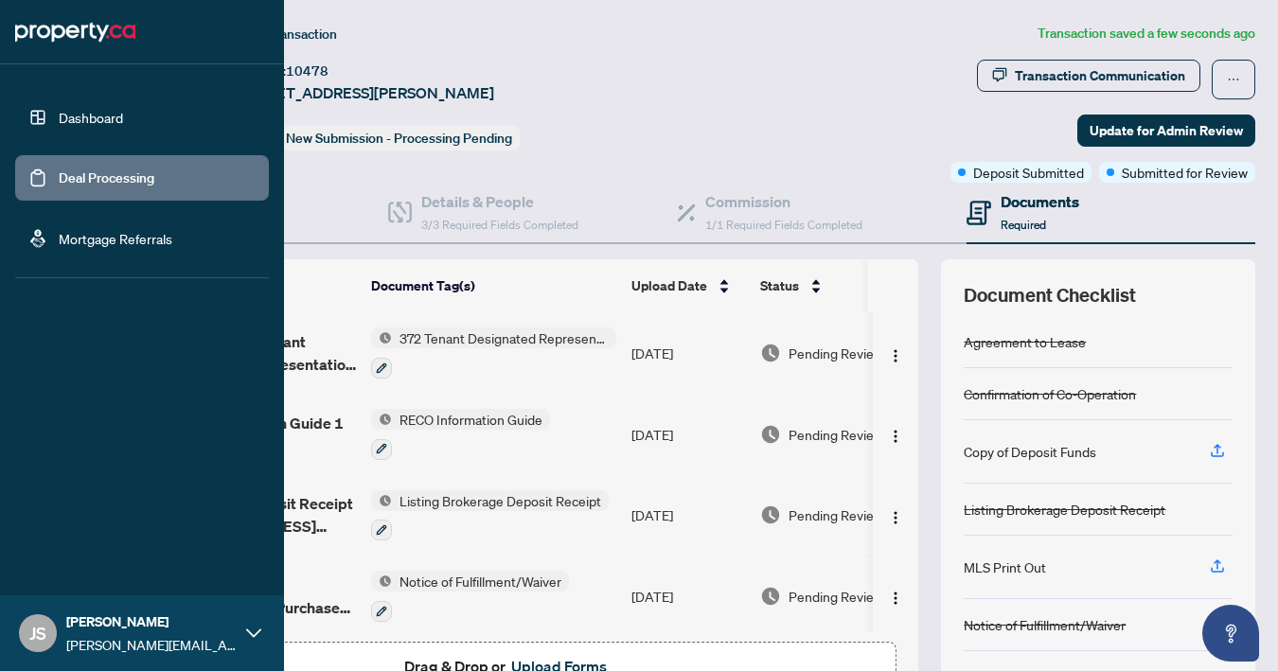
click at [110, 172] on link "Deal Processing" at bounding box center [107, 177] width 96 height 17
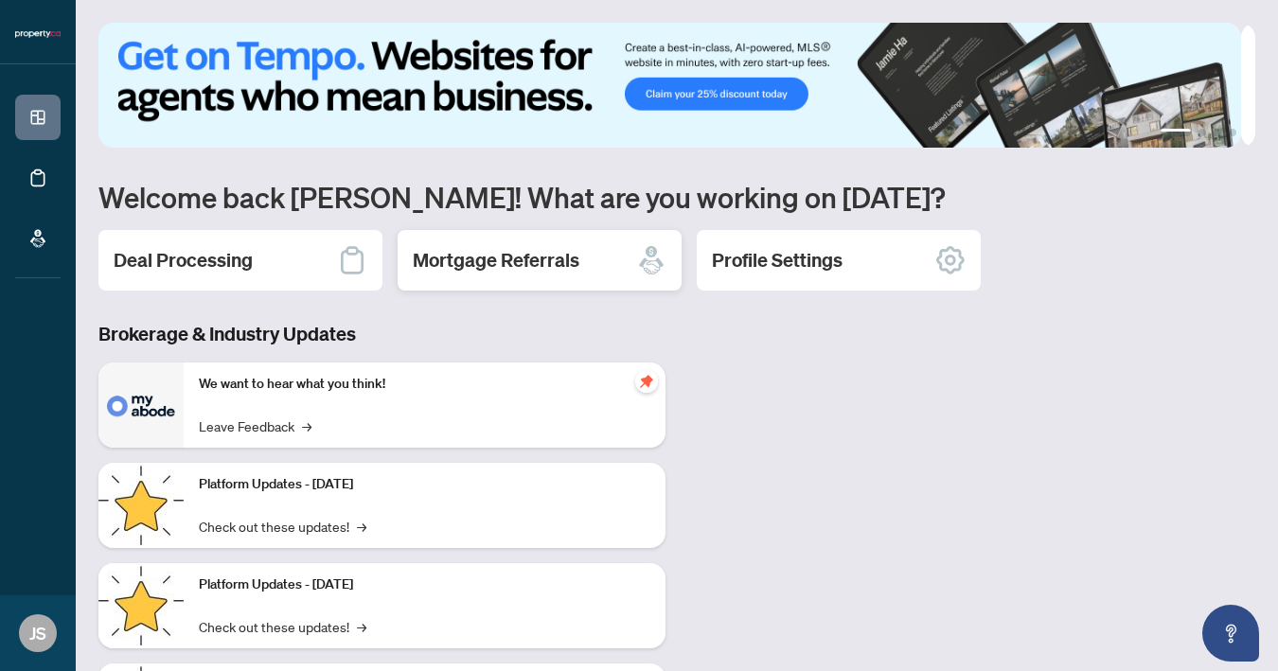
click at [453, 260] on h2 "Mortgage Referrals" at bounding box center [496, 260] width 167 height 27
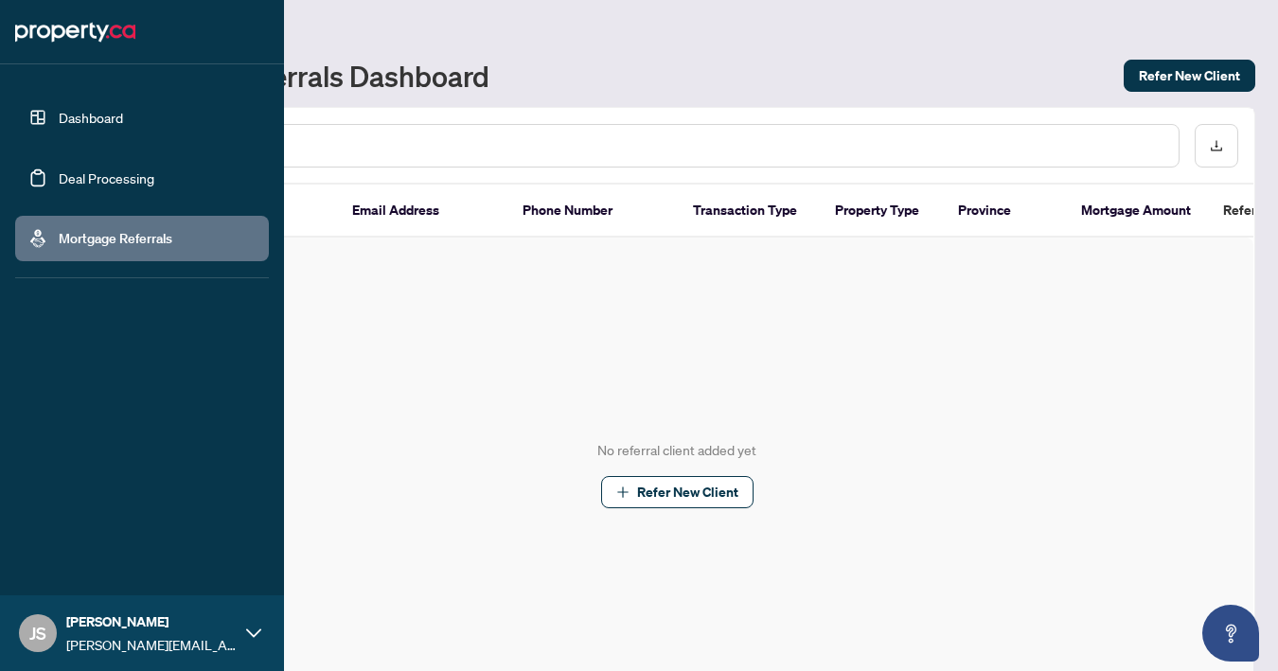
click at [59, 113] on link "Dashboard" at bounding box center [91, 117] width 64 height 17
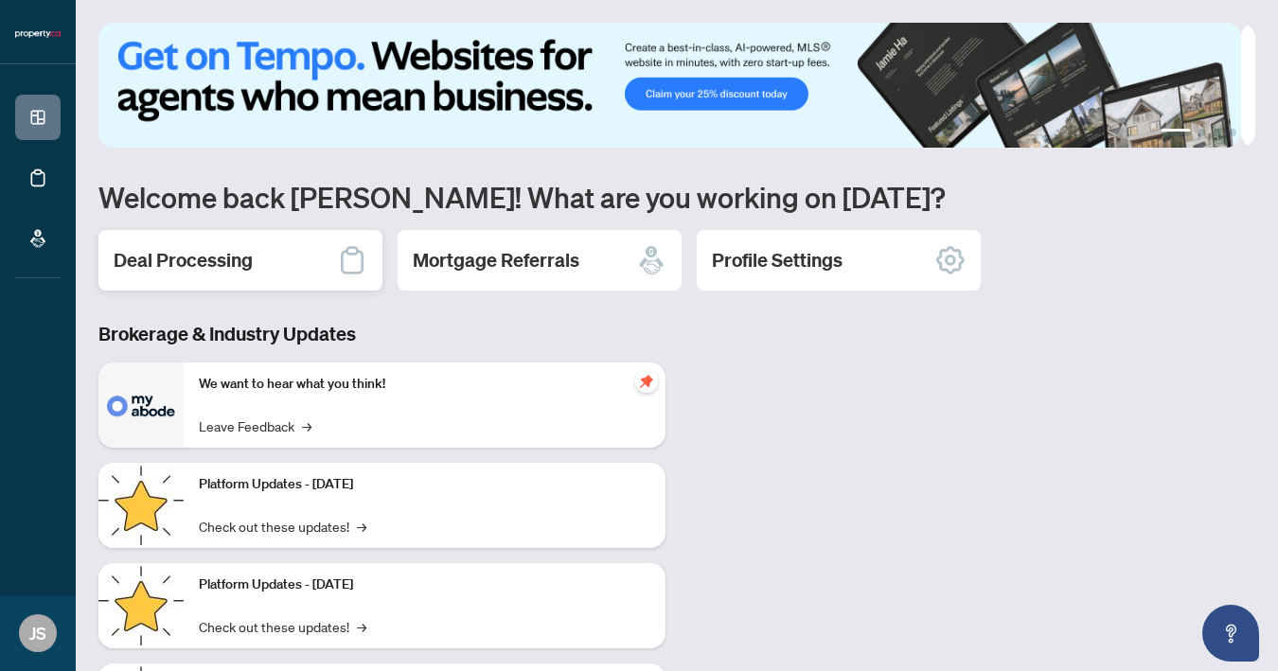
click at [176, 240] on div "Deal Processing" at bounding box center [240, 260] width 284 height 61
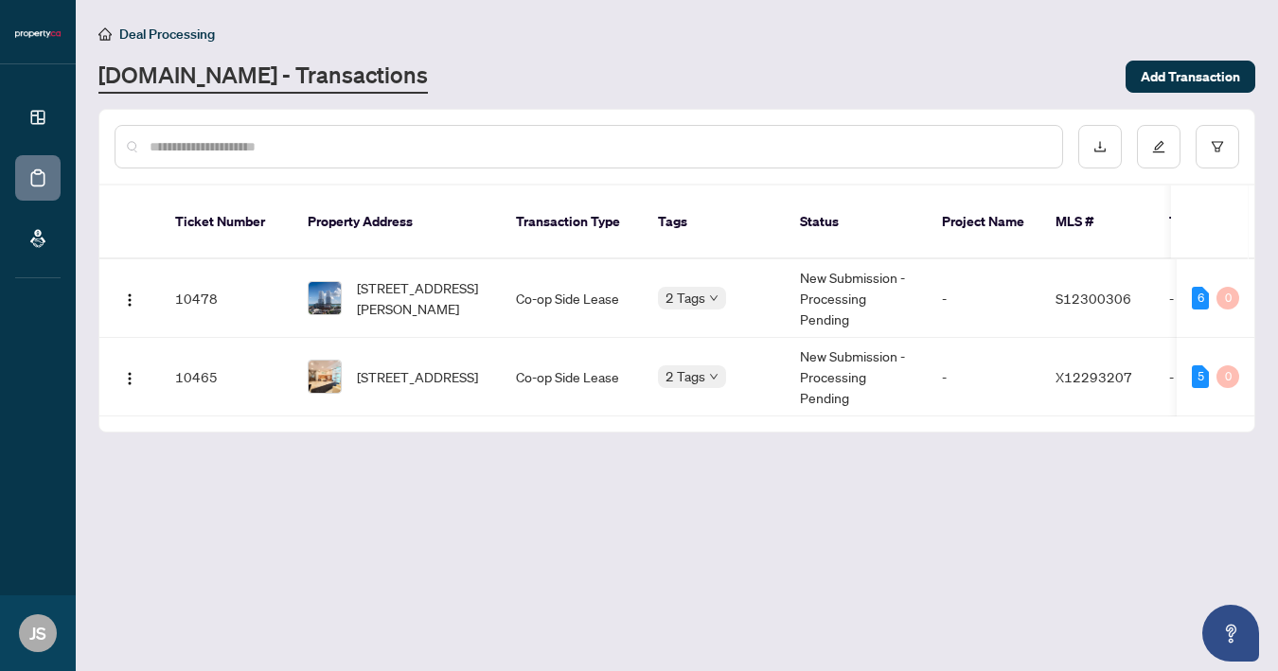
click at [1275, 397] on main "Deal Processing [DOMAIN_NAME] - Transactions Add Transaction Ticket Number Prop…" at bounding box center [677, 335] width 1202 height 671
